Goal: Task Accomplishment & Management: Complete application form

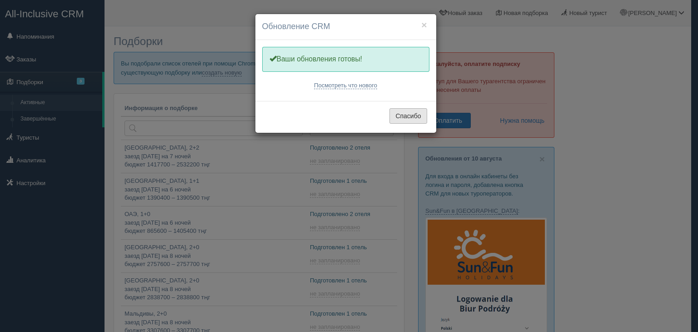
click at [403, 113] on button "Спасибо" at bounding box center [407, 115] width 37 height 15
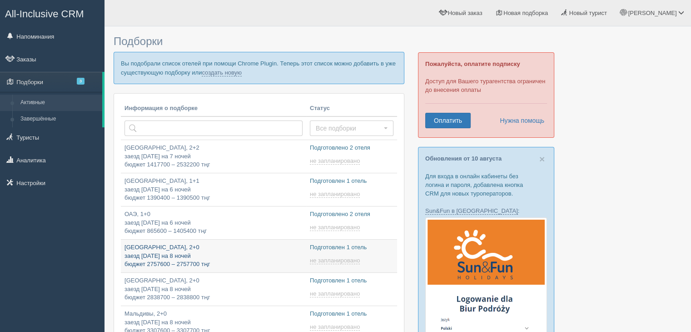
type input "[DATE] 23:00"
click at [226, 70] on link "создать новую" at bounding box center [222, 72] width 40 height 7
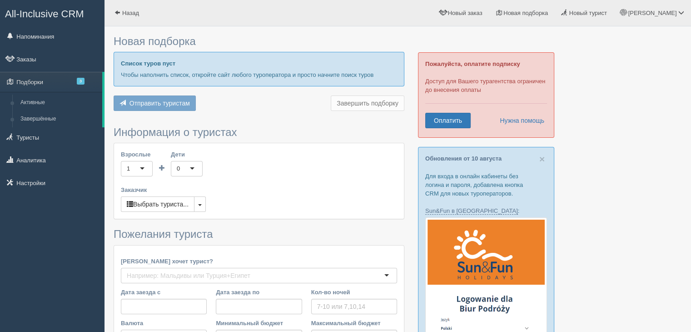
type input "7"
type input "1639900"
type input "2845600"
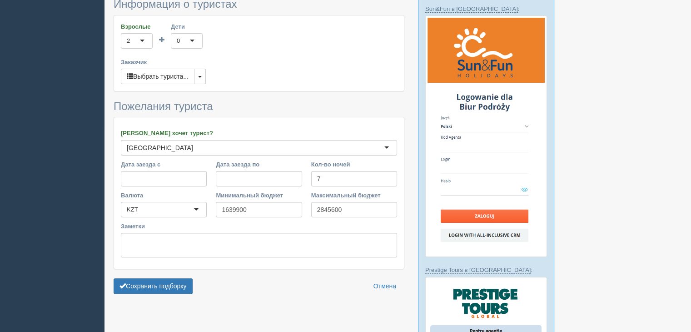
scroll to position [227, 0]
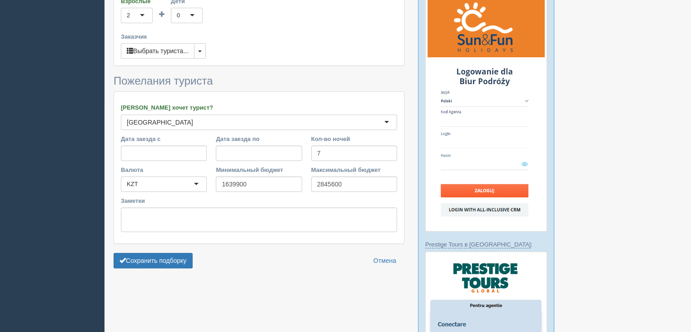
click at [207, 50] on div "Взрослые 2 2 1 2 3 4 5 6 7 8 9 10 11 12 13 14 15 16 17 18 19 20 21 22 23 24 25 …" at bounding box center [259, 27] width 290 height 75
click at [203, 50] on button "button" at bounding box center [200, 50] width 12 height 15
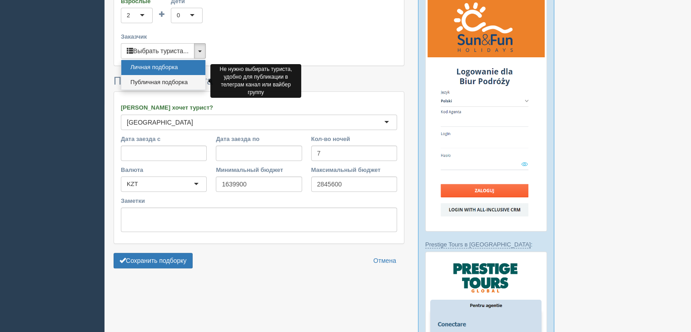
click at [163, 78] on link "Публичная подборка" at bounding box center [163, 82] width 84 height 15
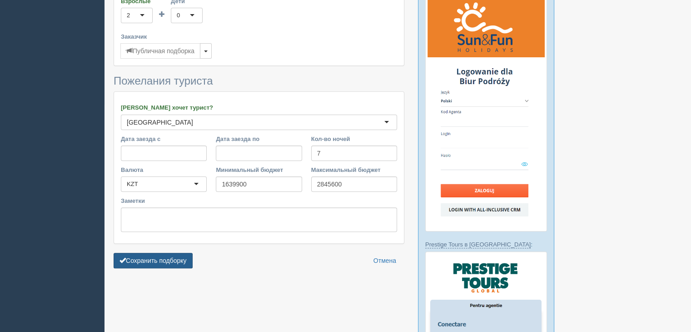
click at [159, 253] on button "Сохранить подборку" at bounding box center [153, 260] width 79 height 15
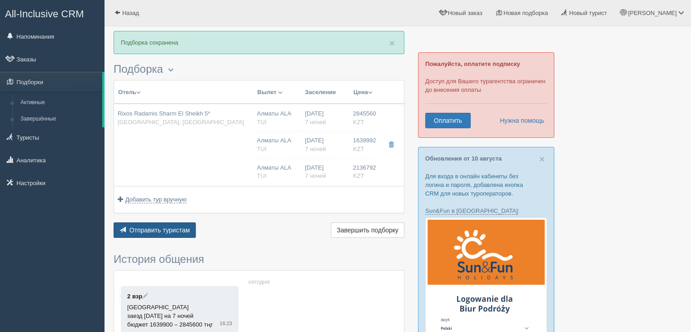
click at [178, 224] on button "Отправить туристам Отправить" at bounding box center [155, 229] width 82 height 15
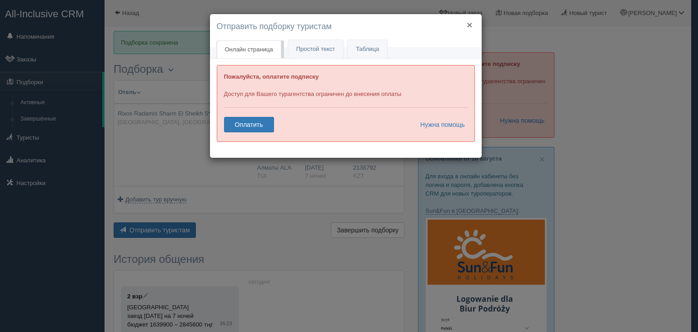
click at [469, 27] on button "×" at bounding box center [468, 25] width 5 height 10
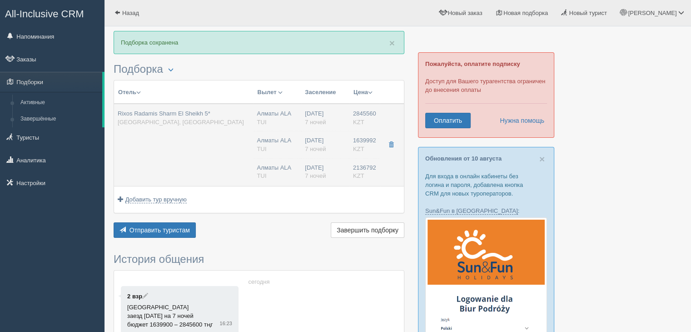
click at [288, 126] on td "Алматы ALA TUI Алматы ALA TUI Алматы ALA TUI" at bounding box center [277, 145] width 48 height 82
type input "Rixos Radamis Sharm El Sheikh 5*"
type input "[GEOGRAPHIC_DATA]"
type input "Шарм-эль-Шейх"
type input "2845560.00"
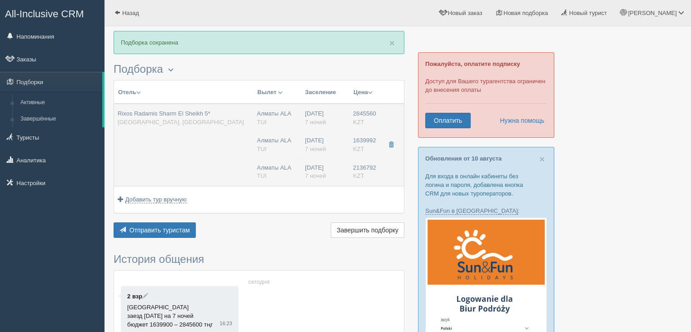
type input "Алматы ALA"
type input "Шарм-эль-Шейх SSH"
type input "12:55"
type input "17:00"
type input "Air Astana"
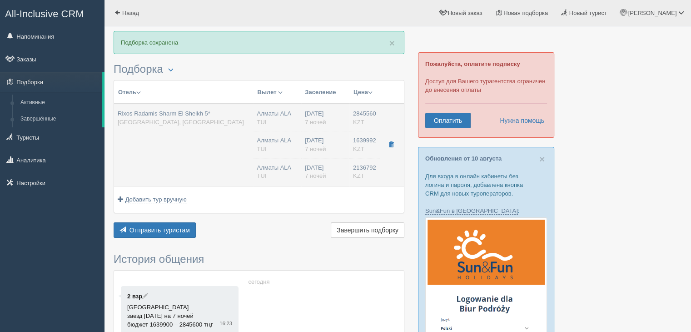
type input "18:00"
type input "01:55"
type input "7"
type input "SUPERIOR ROOM BLUE PLANET"
type input "Ultra All Inclusive"
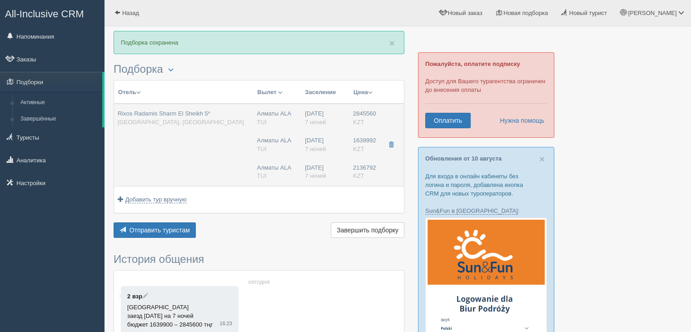
type input "TUI"
type input "[URL][DOMAIN_NAME]"
type input "1639992.00"
type input "Алматы ALA"
type input "Шарм-эль-Шейх SSH"
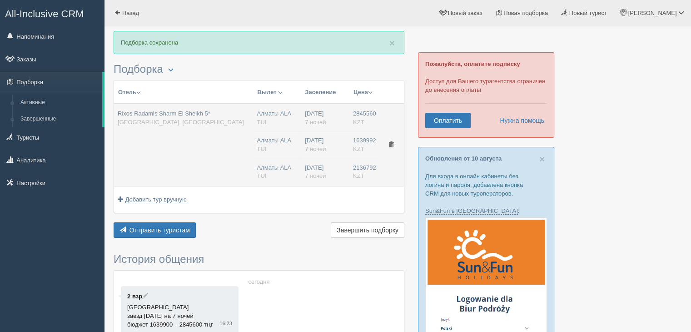
type input "12:55"
type input "17:00"
type input "Air Astana"
type input "18:00"
type input "01:55"
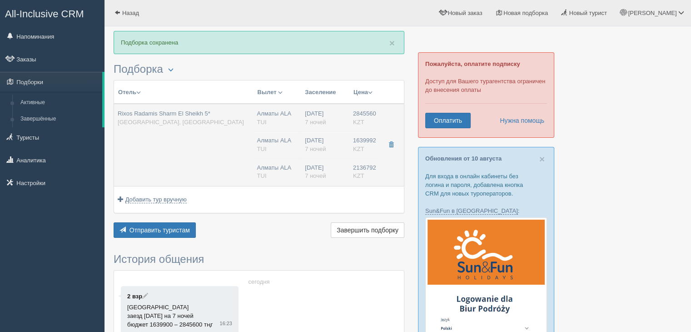
type input "7"
type input "SUPERIOR ROOM BLUE PLANET"
type input "Ultra All Inclusive"
type input "TUI"
type input "[URL][DOMAIN_NAME]"
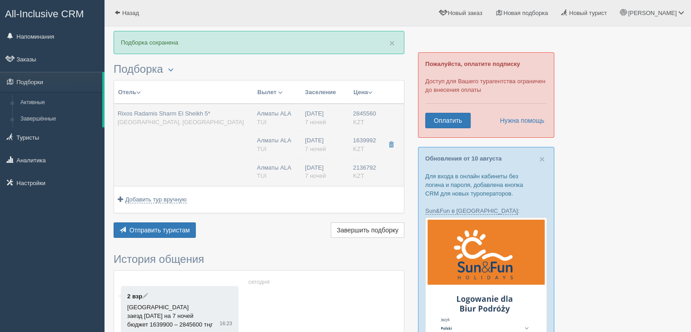
type input "2136792.00"
type input "Алматы ALA"
type input "Шарм-эль-Шейх SSH"
type input "12:55"
type input "17:00"
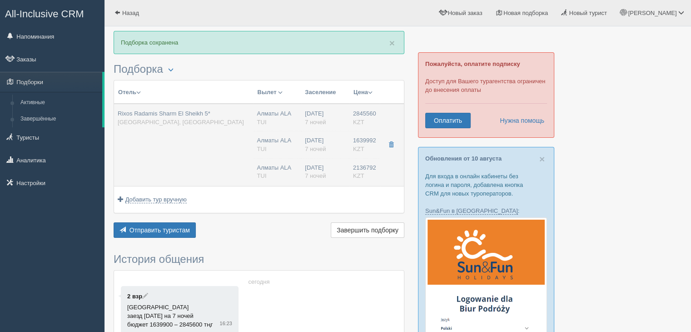
type input "Air Astana"
type input "18:00"
type input "01:55"
type input "7"
type input "SUPERIOR ROOM BLUE PLANET"
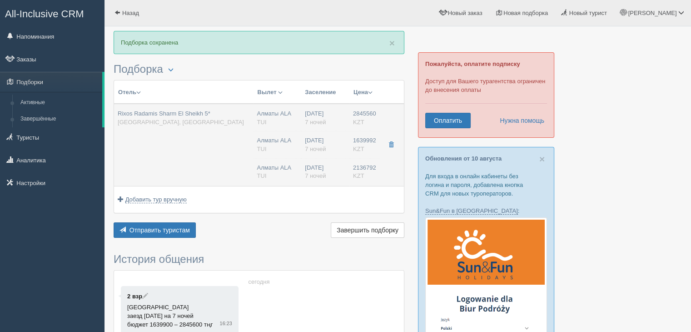
type input "Ultra All Inclusive"
type input "TUI"
type input "[URL][DOMAIN_NAME]"
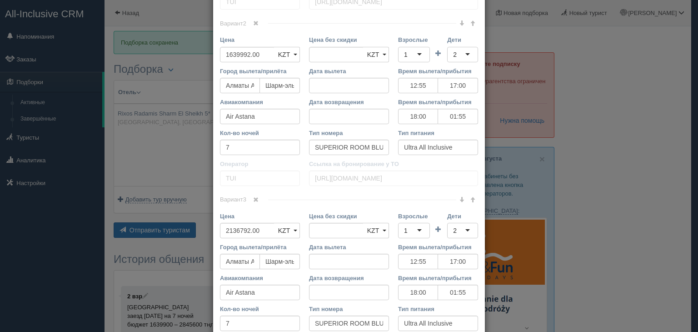
scroll to position [611, 0]
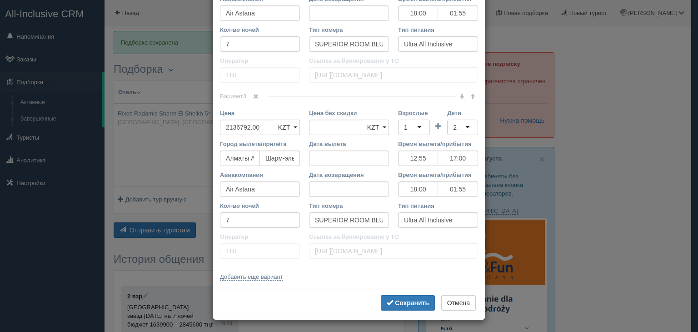
drag, startPoint x: 216, startPoint y: 50, endPoint x: 417, endPoint y: 281, distance: 306.8
copy div "Название отеля Ссылка на отель для туриста Фото отеля (ссылка на картинку) Не у…"
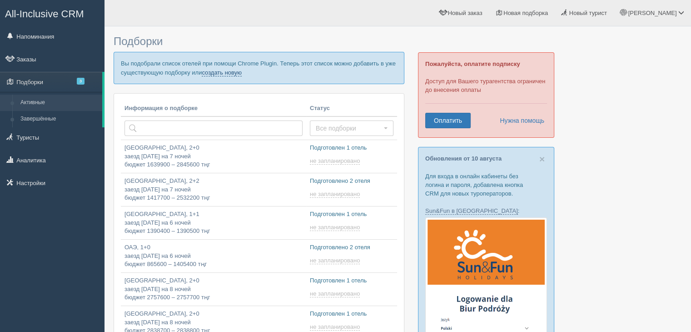
click at [215, 72] on link "создать новую" at bounding box center [222, 72] width 40 height 7
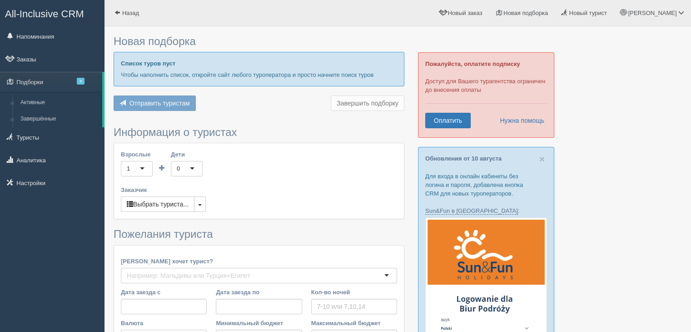
type input "7"
type input "2187000"
type input "2849500"
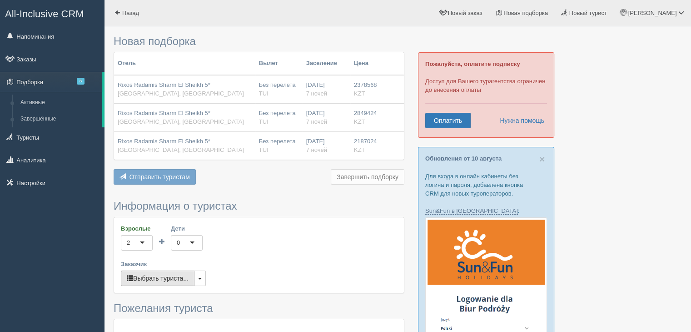
click at [187, 275] on button "Выбрать туриста..." at bounding box center [158, 277] width 74 height 15
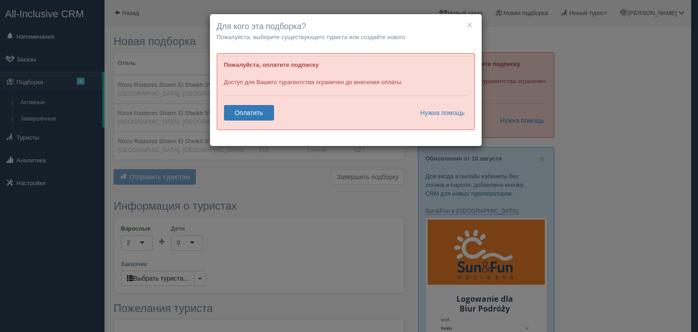
click at [330, 221] on div "× Для кого эта подборка? Пожалуйста, выберите существующего туриста или создайт…" at bounding box center [349, 166] width 698 height 332
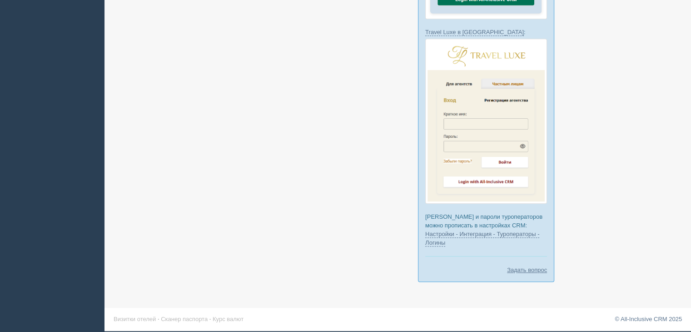
scroll to position [195, 0]
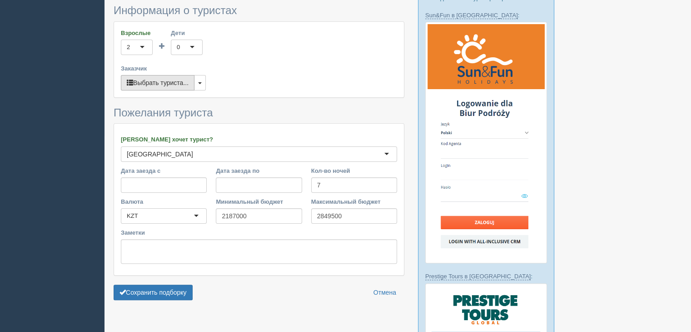
click at [145, 79] on button "Выбрать туриста..." at bounding box center [158, 82] width 74 height 15
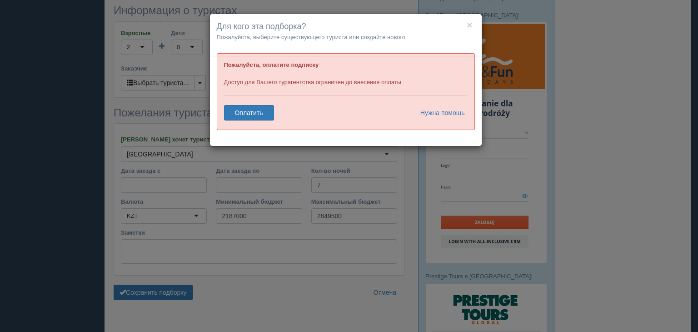
click at [254, 173] on div "× Для кого эта подборка? Пожалуйста, выберите существующего туриста или создайт…" at bounding box center [349, 166] width 698 height 332
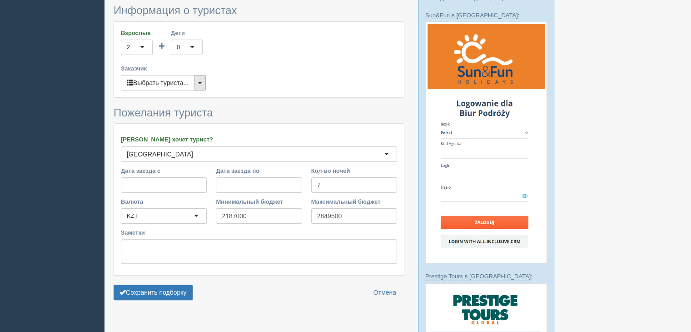
click at [199, 82] on span "button" at bounding box center [200, 83] width 4 height 2
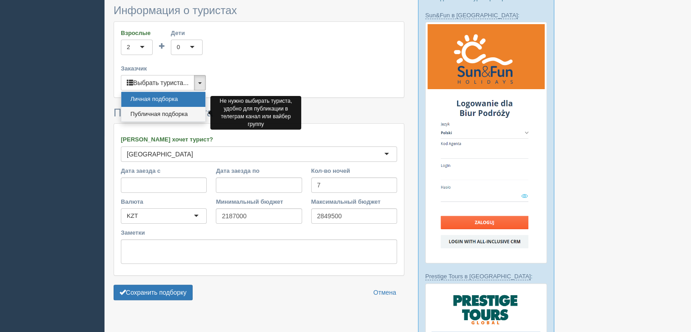
click at [158, 110] on link "Публичная подборка" at bounding box center [163, 114] width 84 height 15
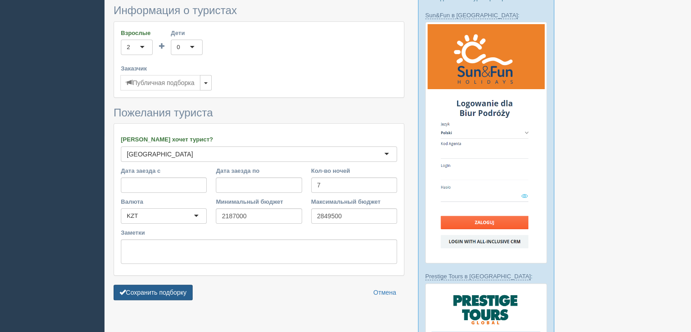
click at [168, 285] on button "Сохранить подборку" at bounding box center [153, 291] width 79 height 15
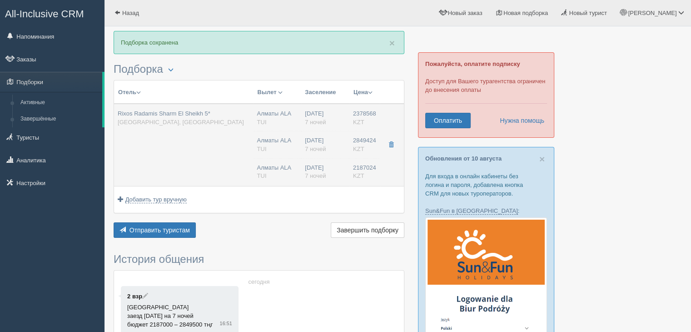
click at [210, 107] on td "Rixos Radamis Sharm El Sheikh 5* [GEOGRAPHIC_DATA], [GEOGRAPHIC_DATA]" at bounding box center [183, 145] width 139 height 82
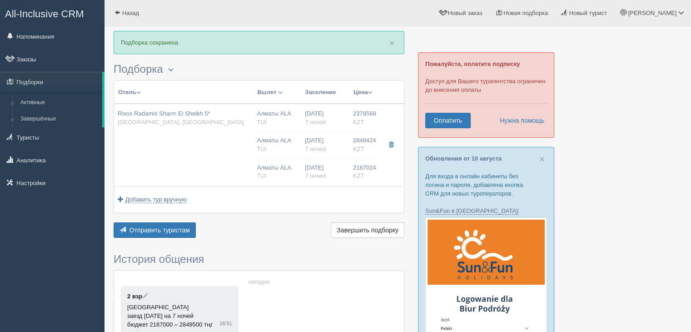
type input "Rixos Radamis Sharm El Sheikh 5*"
type input "[GEOGRAPHIC_DATA]"
type input "Шарм-эль-Шейх"
type input "2378568.00"
type input "Алматы ALA"
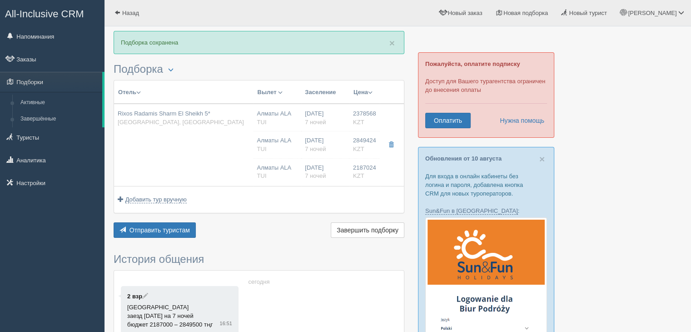
type input "Шарм-эль-Шейх SSH"
type input "12:55"
type input "17:00"
type input "Air Astana"
type input "18:00"
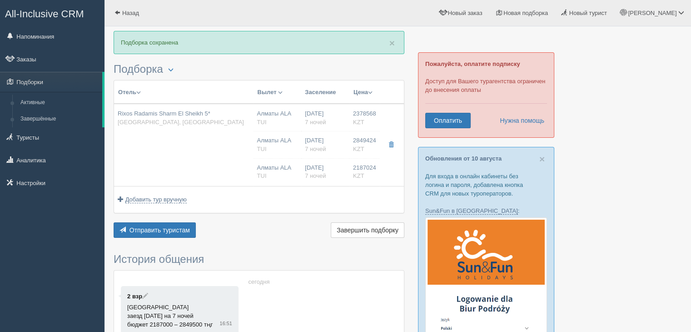
type input "01:55"
type input "7"
type input "SUPERIOR ROOM BLUE PLANET"
type input "Ultra All Inclusive"
type input "TUI"
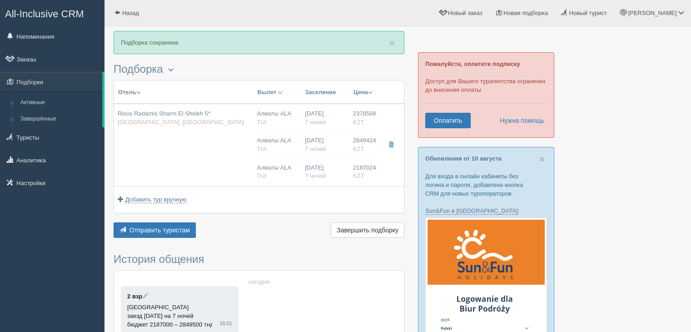
type input "[URL][DOMAIN_NAME]"
type input "2849424.00"
type input "Алматы ALA"
type input "Шарм-эль-Шейх SSH"
type input "12:55"
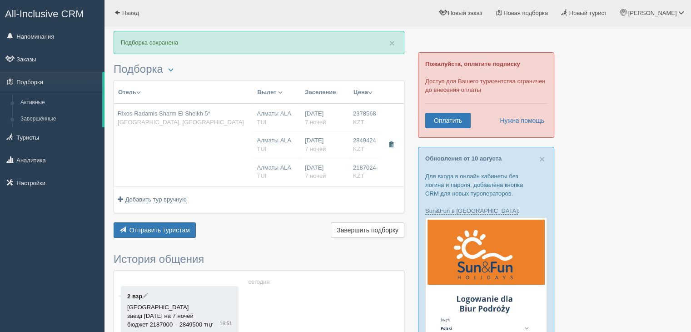
type input "17:00"
type input "Air Astana"
type input "18:00"
type input "01:55"
type input "7"
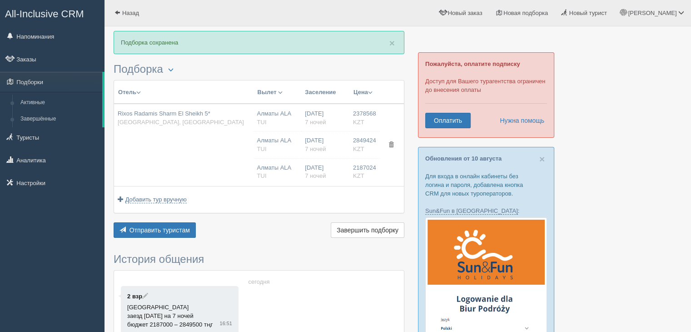
type input "SUPERIOR ROOM BLUE PLANET"
type input "Ultra All Inclusive"
type input "TUI"
type input "[URL][DOMAIN_NAME]"
type input "2187024.00"
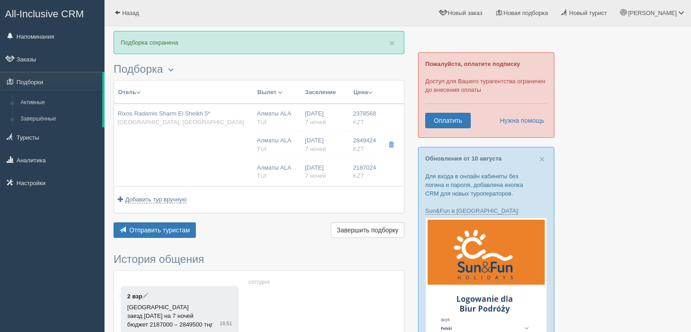
type input "Алматы ALA"
type input "Шарм-эль-Шейх SSH"
type input "12:55"
type input "17:00"
type input "Air Astana"
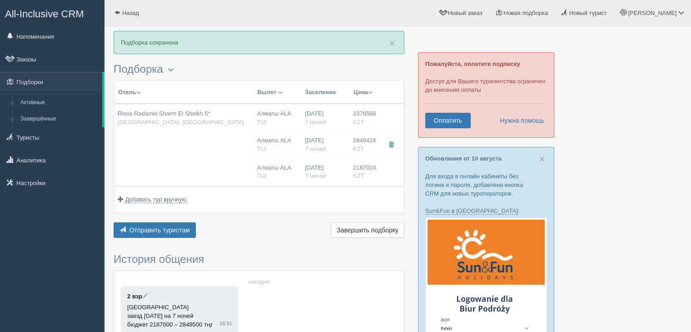
type input "18:00"
type input "01:55"
type input "7"
type input "SUPERIOR ROOM BLUE PLANET"
type input "Ultra All Inclusive"
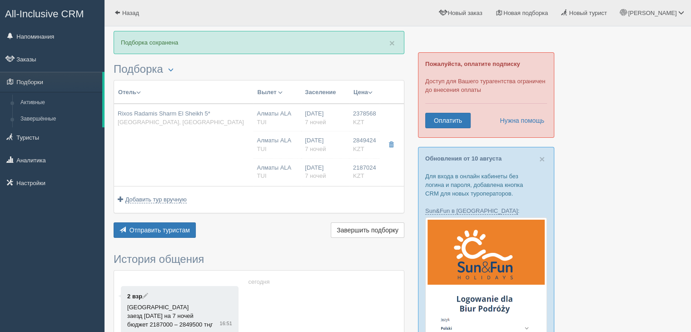
type input "TUI"
type input "[URL][DOMAIN_NAME]"
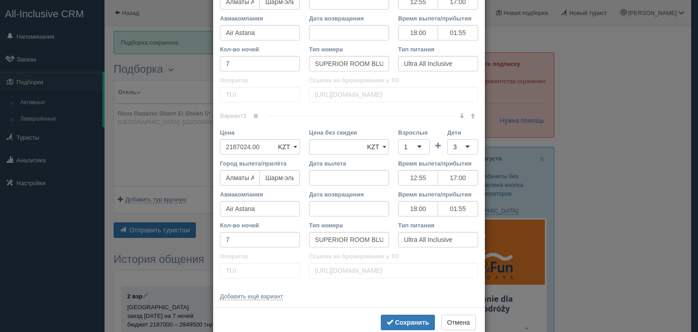
scroll to position [611, 0]
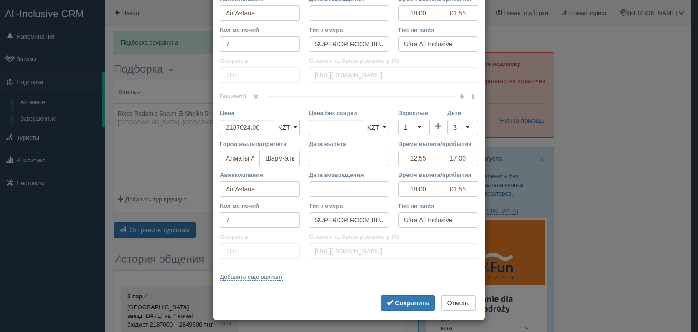
drag, startPoint x: 214, startPoint y: 48, endPoint x: 442, endPoint y: 277, distance: 322.7
copy div "Loremips dolor Sitame co adipi eli seddoei Temp incid (utlabo et dolorema) Al e…"
